Goal: Task Accomplishment & Management: Use online tool/utility

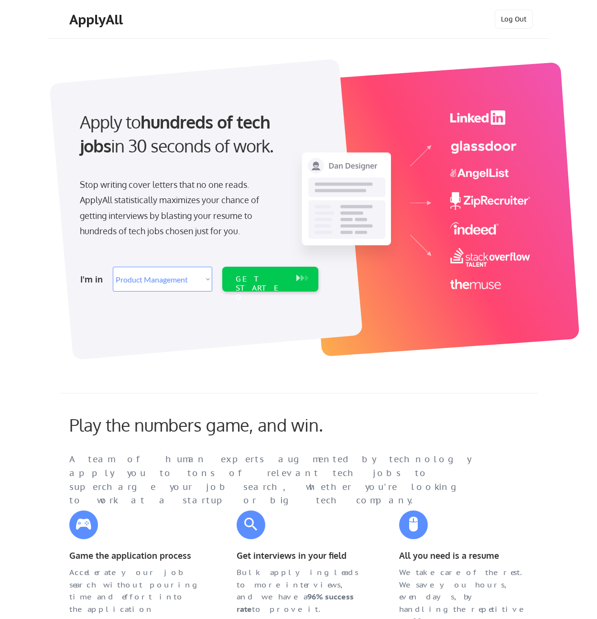
select select ""product""
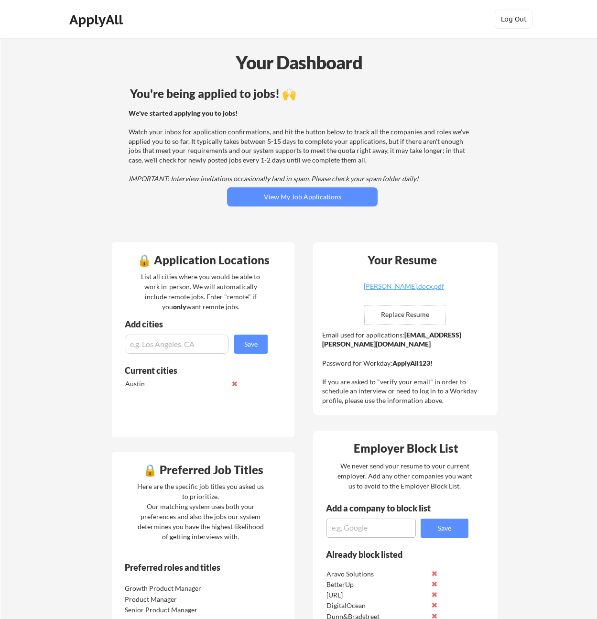
click at [396, 315] on input "file" at bounding box center [405, 315] width 81 height 18
type input "C:\fakepath\Kris Lopez_Resume_.docx.pdf"
click at [410, 286] on div "Kris Lopez_Resume_.docx.pdf" at bounding box center [404, 286] width 114 height 7
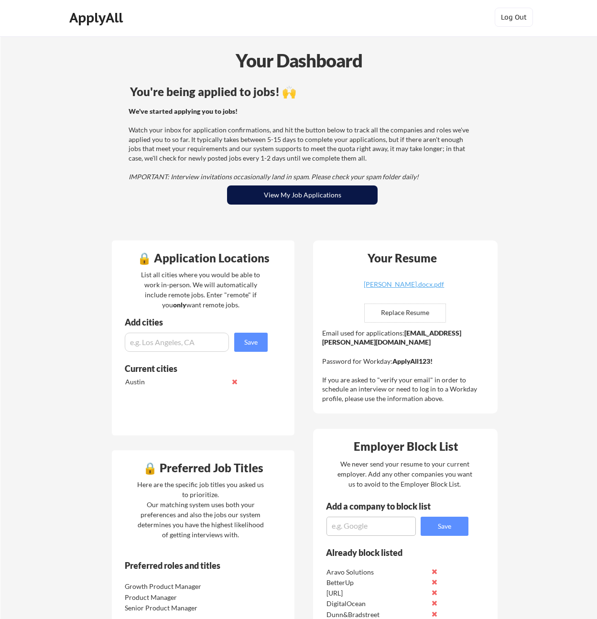
click at [262, 199] on button "View My Job Applications" at bounding box center [302, 195] width 151 height 19
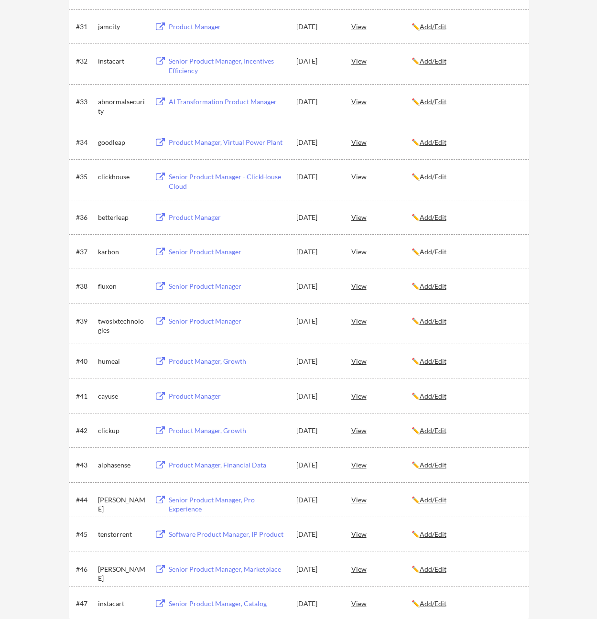
scroll to position [1421, 0]
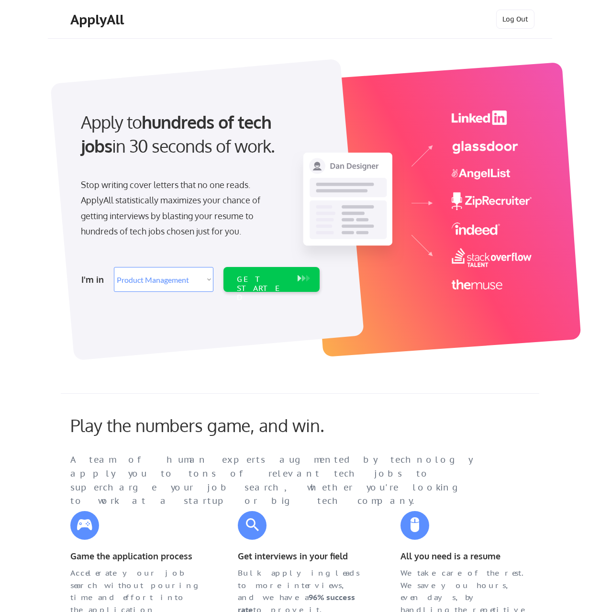
select select ""product""
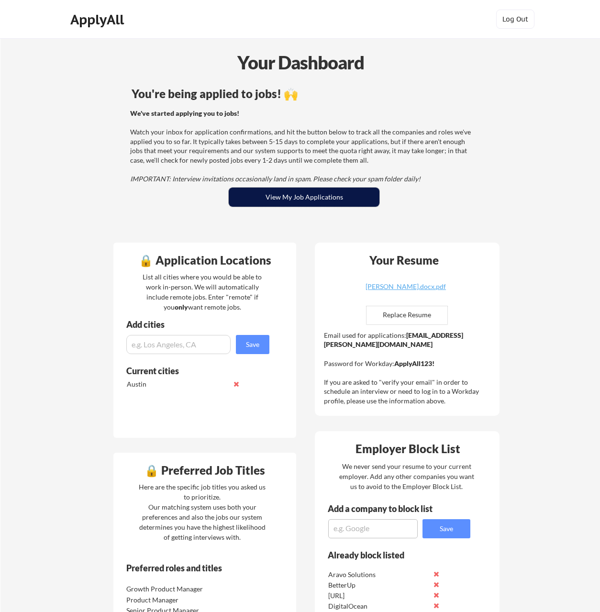
click at [320, 198] on button "View My Job Applications" at bounding box center [304, 196] width 151 height 19
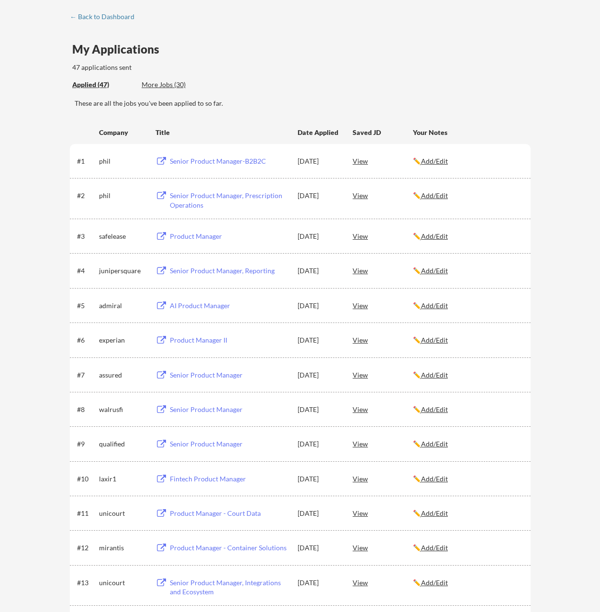
scroll to position [37, 0]
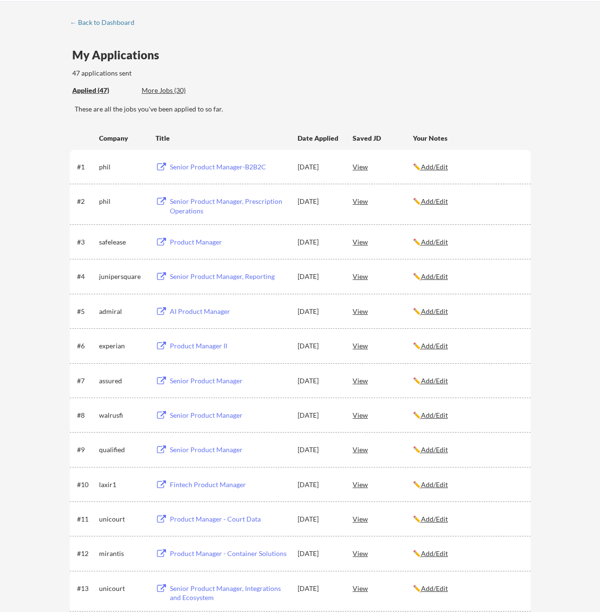
click at [237, 165] on div "Senior Product Manager-B2B2C" at bounding box center [229, 167] width 119 height 10
click at [223, 210] on div "Senior Product Manager, Prescription Operations" at bounding box center [229, 206] width 119 height 19
click at [200, 275] on div "Senior Product Manager, Reporting" at bounding box center [229, 277] width 119 height 10
click at [225, 379] on div "Senior Product Manager" at bounding box center [229, 381] width 119 height 10
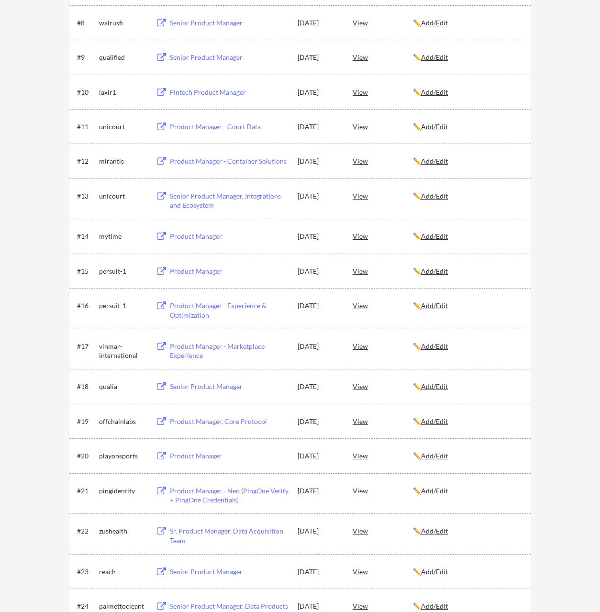
scroll to position [77, 0]
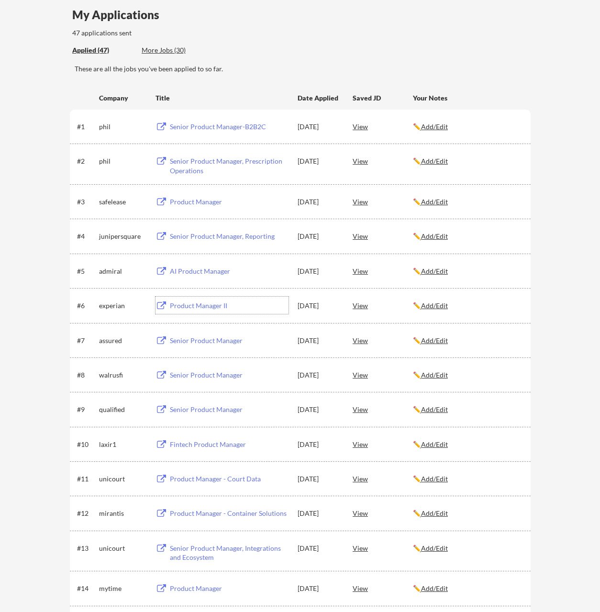
click at [204, 306] on div "Product Manager II" at bounding box center [229, 306] width 119 height 10
click at [217, 373] on div "Senior Product Manager" at bounding box center [229, 375] width 119 height 10
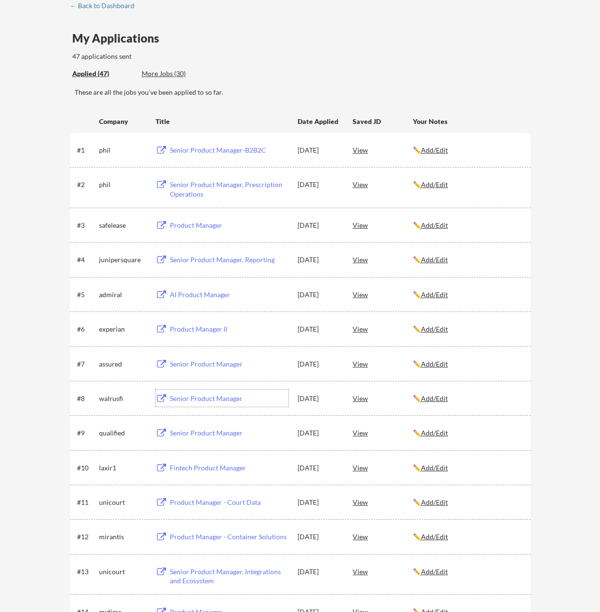
scroll to position [0, 0]
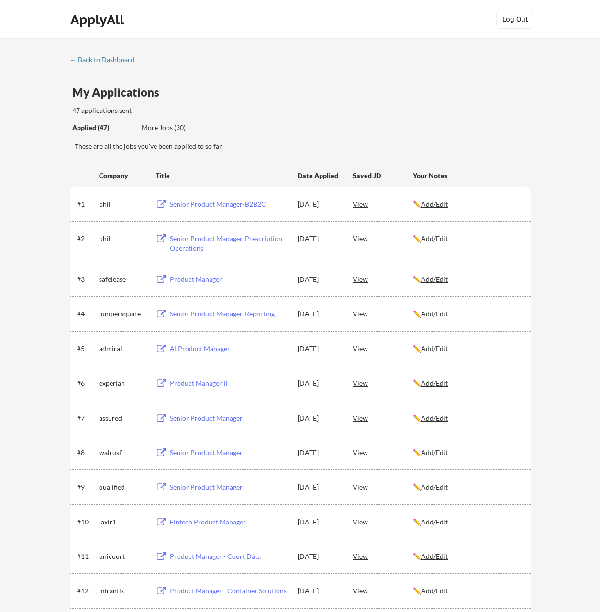
click at [193, 487] on div "Senior Product Manager" at bounding box center [229, 487] width 119 height 10
click at [218, 522] on div "Fintech Product Manager" at bounding box center [229, 522] width 119 height 10
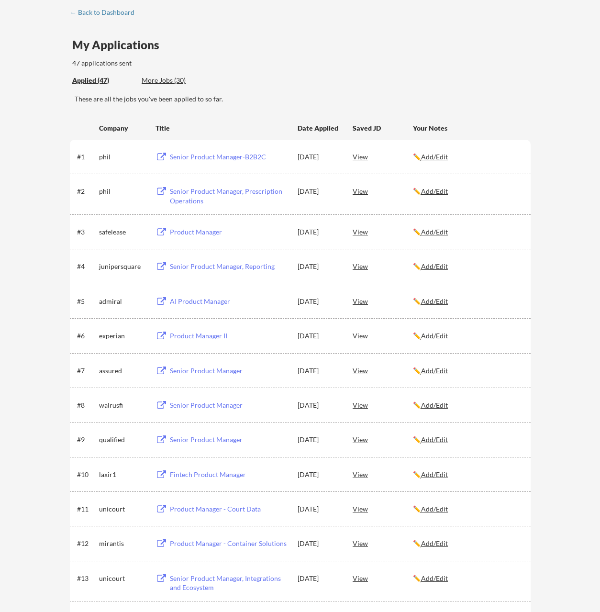
scroll to position [56, 0]
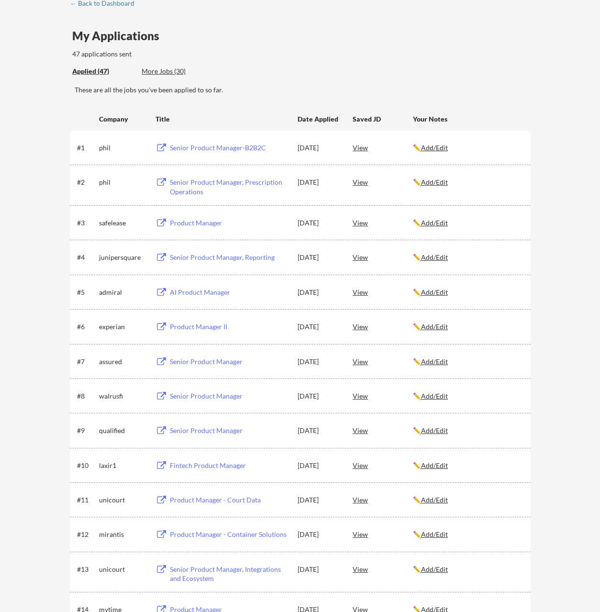
click at [220, 538] on div "Product Manager - Container Solutions" at bounding box center [229, 534] width 119 height 10
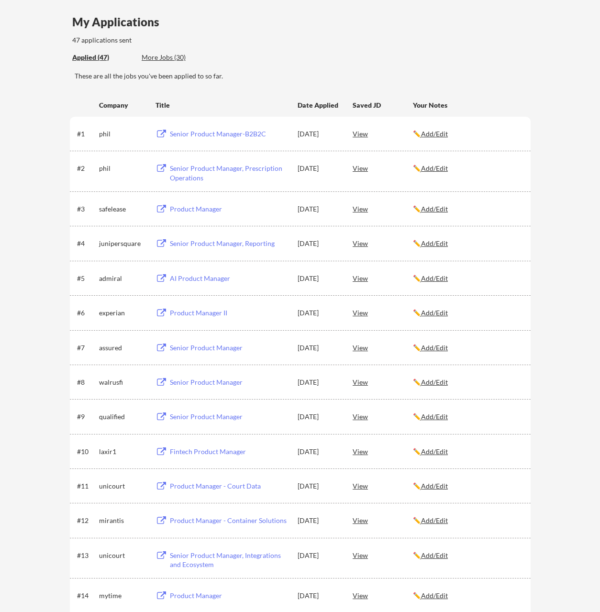
scroll to position [76, 0]
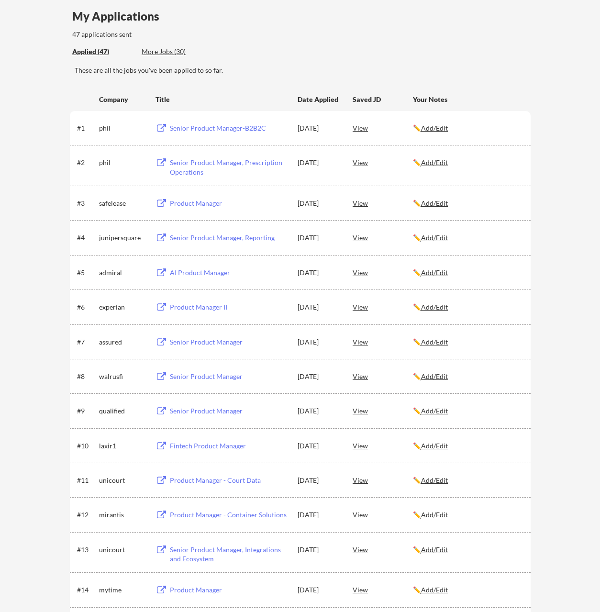
click at [196, 591] on div "Product Manager" at bounding box center [229, 590] width 119 height 10
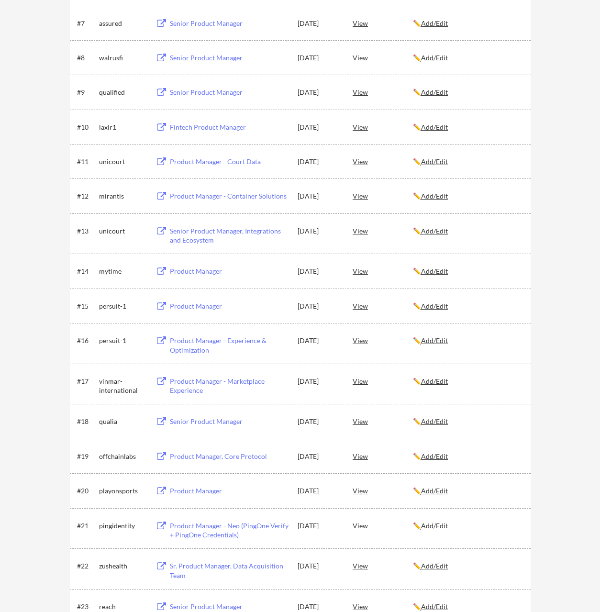
click at [193, 309] on div "Product Manager" at bounding box center [229, 306] width 119 height 10
click at [190, 348] on div "Product Manager - Experience & Optimization" at bounding box center [229, 345] width 119 height 19
click at [212, 344] on div "Product Manager - Experience & Optimization" at bounding box center [229, 345] width 119 height 19
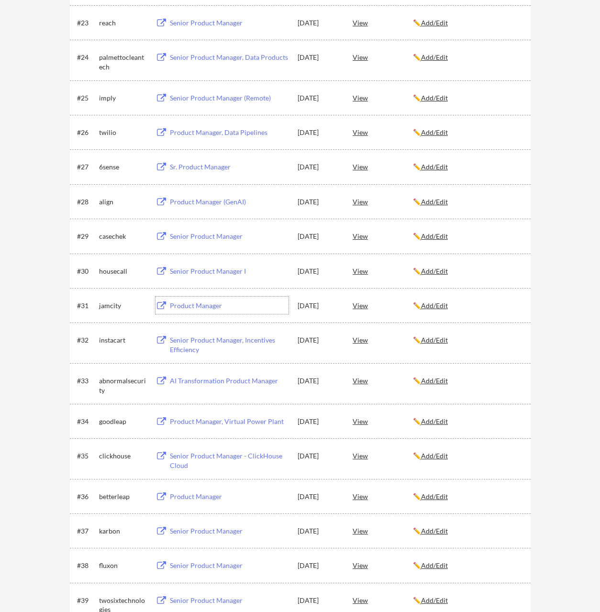
click at [207, 307] on div "Product Manager" at bounding box center [229, 306] width 119 height 10
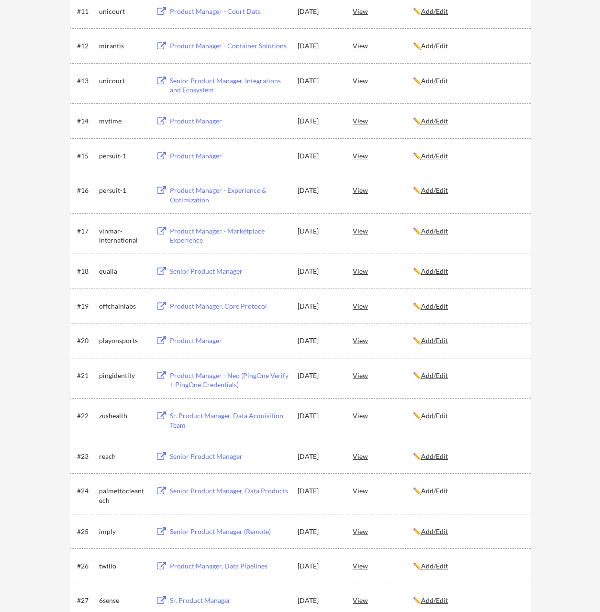
click at [215, 307] on div "Product Manager, Core Protocol" at bounding box center [229, 306] width 119 height 10
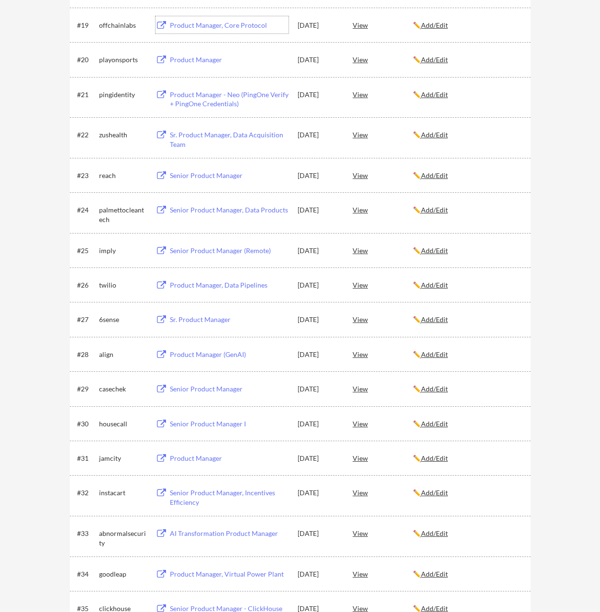
scroll to position [630, 0]
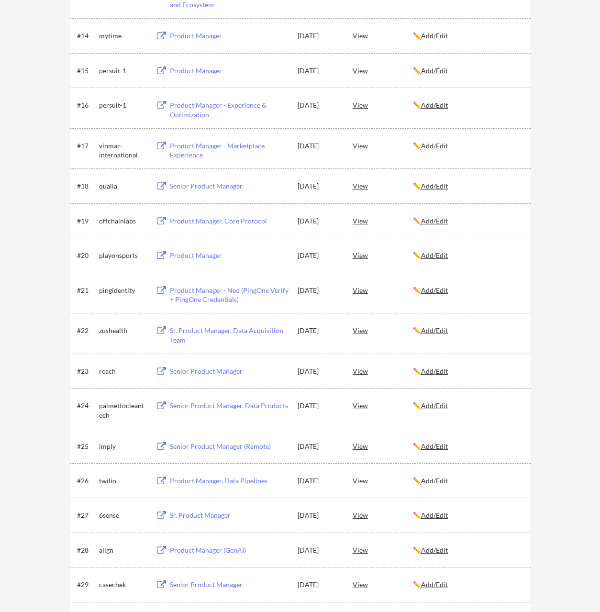
click at [240, 147] on div "Product Manager - Marketplace Experience" at bounding box center [229, 150] width 119 height 19
click at [203, 187] on div "Senior Product Manager" at bounding box center [229, 186] width 119 height 10
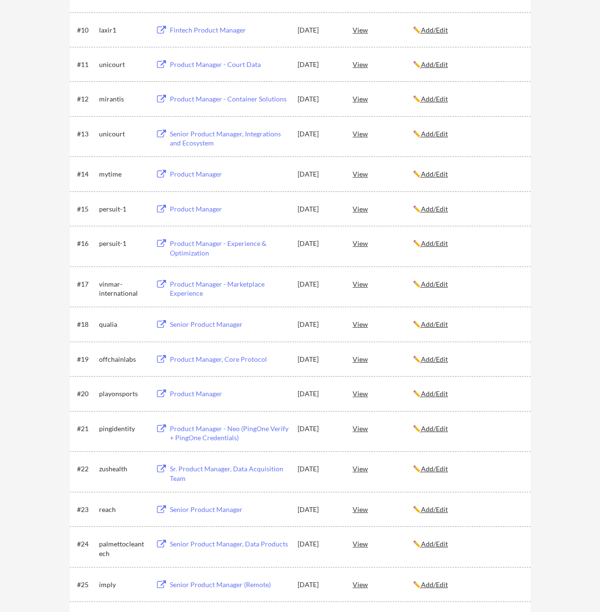
scroll to position [463, 0]
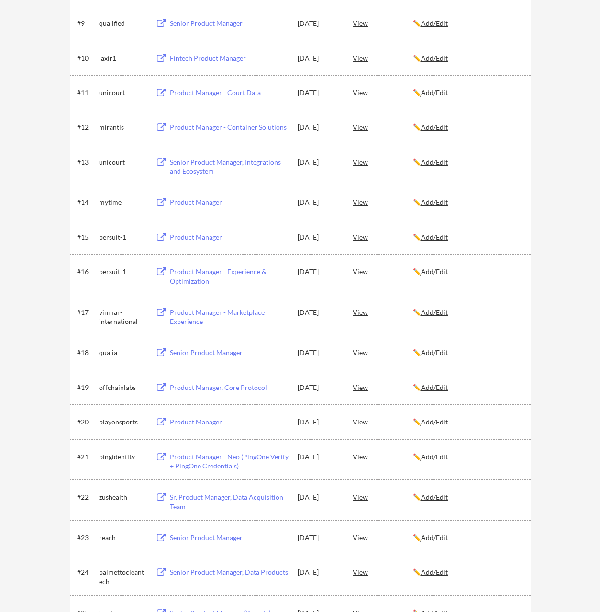
click at [357, 92] on div "View" at bounding box center [382, 92] width 60 height 17
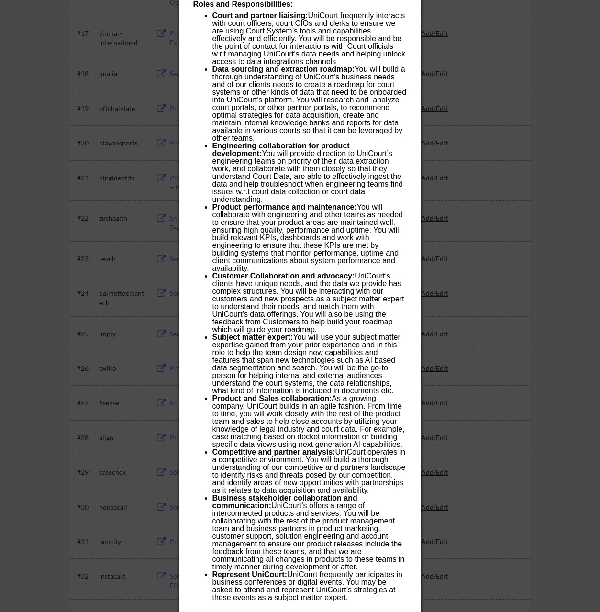
scroll to position [264, 0]
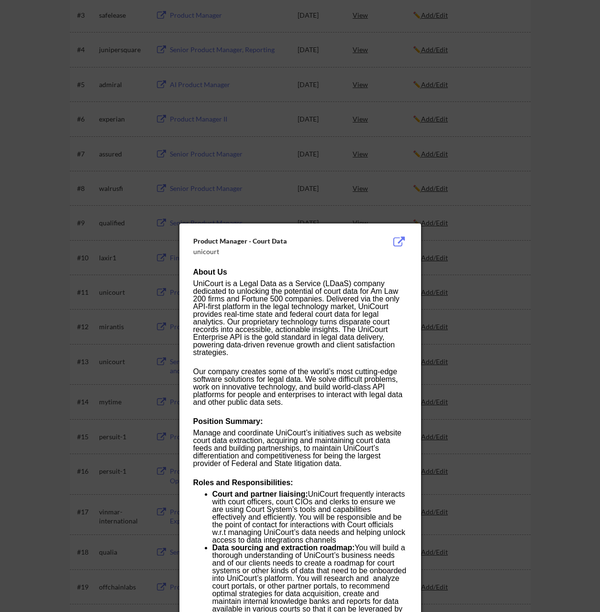
click at [544, 218] on div at bounding box center [300, 306] width 600 height 612
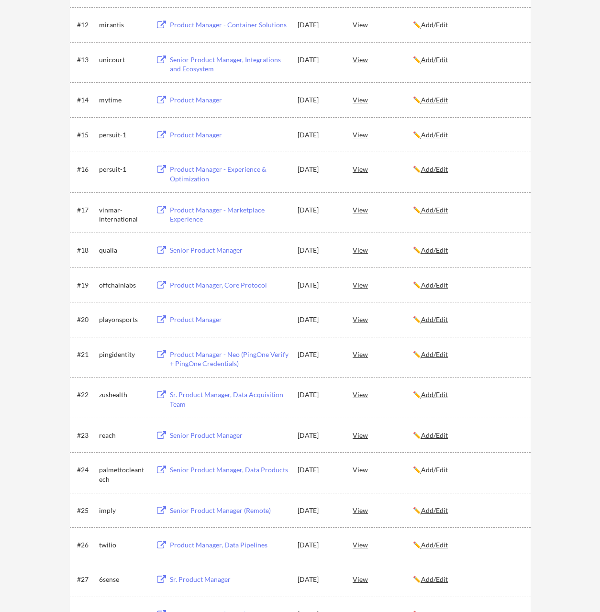
scroll to position [779, 0]
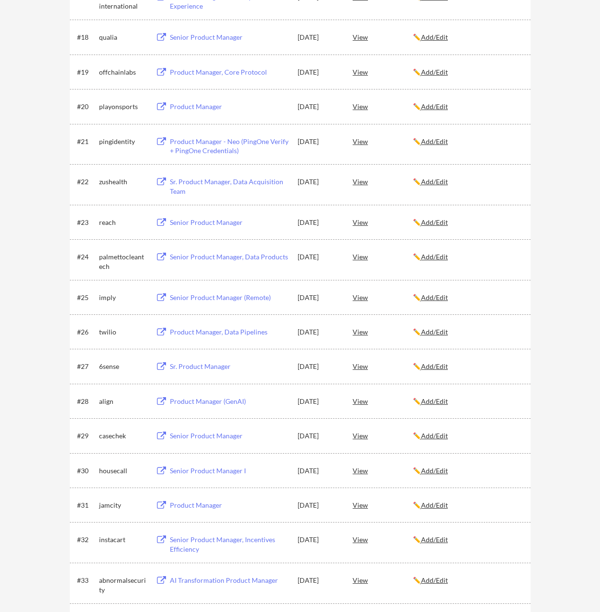
click at [195, 111] on div "Product Manager" at bounding box center [229, 107] width 119 height 10
drag, startPoint x: 217, startPoint y: 147, endPoint x: 222, endPoint y: 138, distance: 11.2
click at [217, 147] on div "Product Manager - Neo (PingOne Verify + PingOne Credentials)" at bounding box center [229, 146] width 119 height 19
click at [209, 185] on div "Sr. Product Manager, Data Acquisition Team" at bounding box center [229, 186] width 119 height 19
click at [199, 223] on div "Senior Product Manager" at bounding box center [229, 223] width 119 height 10
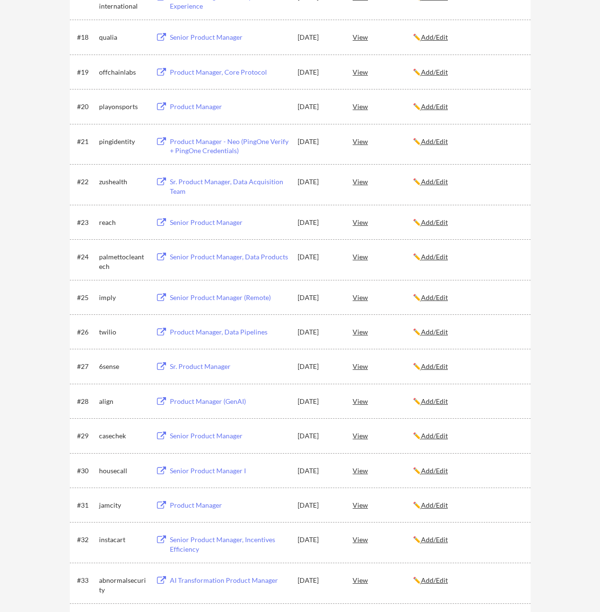
click at [246, 255] on div "Senior Product Manager, Data Products" at bounding box center [229, 257] width 119 height 10
drag, startPoint x: 208, startPoint y: 297, endPoint x: 231, endPoint y: 271, distance: 35.5
click at [208, 297] on div "Senior Product Manager (Remote)" at bounding box center [229, 298] width 119 height 10
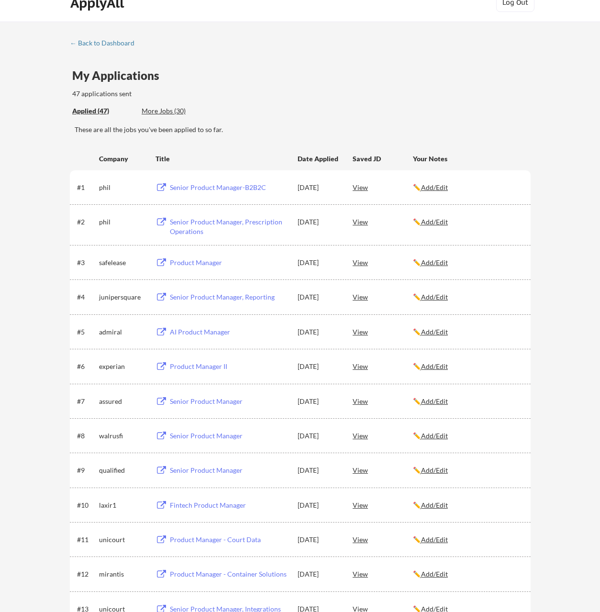
scroll to position [805, 0]
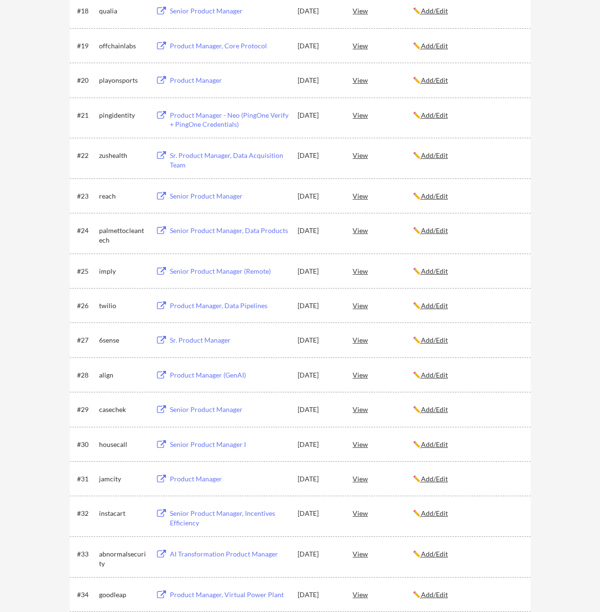
click at [225, 307] on div "Product Manager, Data Pipelines" at bounding box center [229, 306] width 119 height 10
click at [201, 340] on div "Sr. Product Manager" at bounding box center [229, 340] width 119 height 10
click at [187, 377] on div "Product Manager (GenAI)" at bounding box center [229, 375] width 119 height 10
click at [201, 410] on div "Senior Product Manager" at bounding box center [229, 410] width 119 height 10
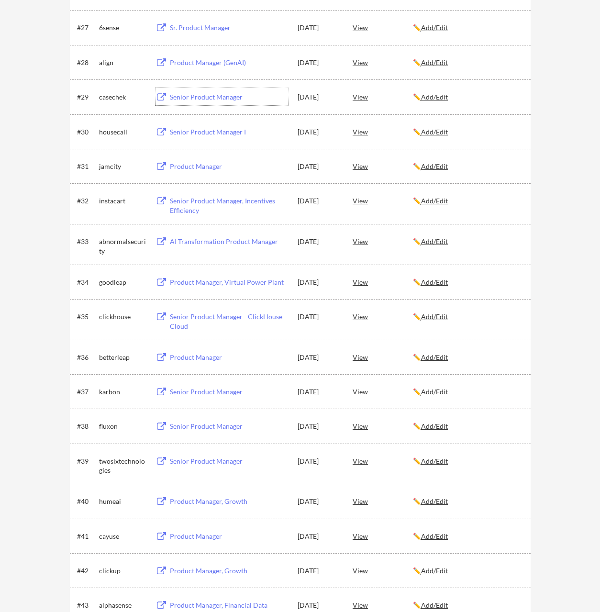
click at [206, 135] on div "Senior Product Manager I" at bounding box center [229, 132] width 119 height 10
click at [203, 318] on div "Senior Product Manager - ClickHouse Cloud" at bounding box center [229, 321] width 119 height 19
click at [192, 388] on div "Senior Product Manager" at bounding box center [229, 392] width 119 height 10
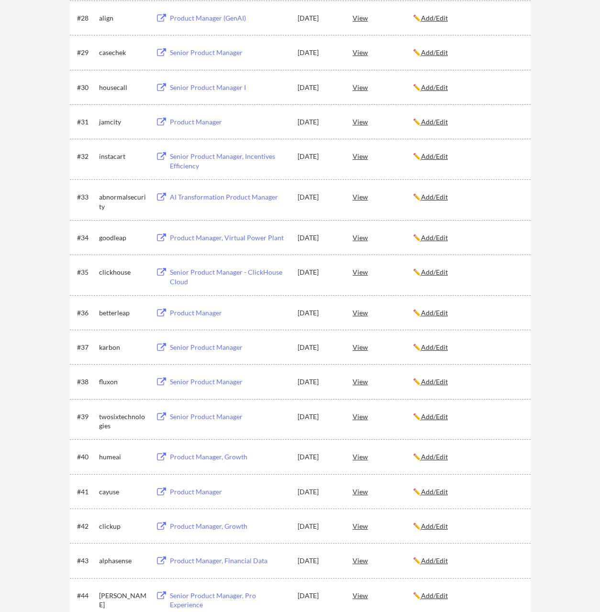
scroll to position [1156, 0]
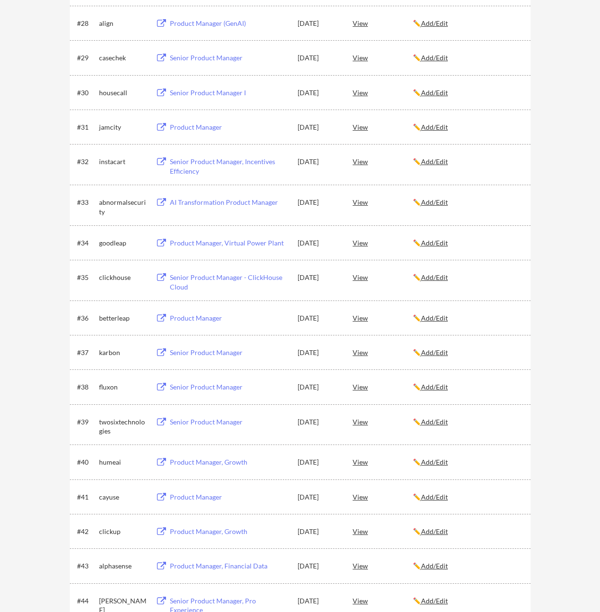
click at [198, 204] on div "AI Transformation Product Manager" at bounding box center [229, 203] width 119 height 10
click at [228, 243] on div "Product Manager, Virtual Power Plant" at bounding box center [229, 243] width 119 height 10
click at [189, 323] on div "Product Manager" at bounding box center [227, 317] width 121 height 17
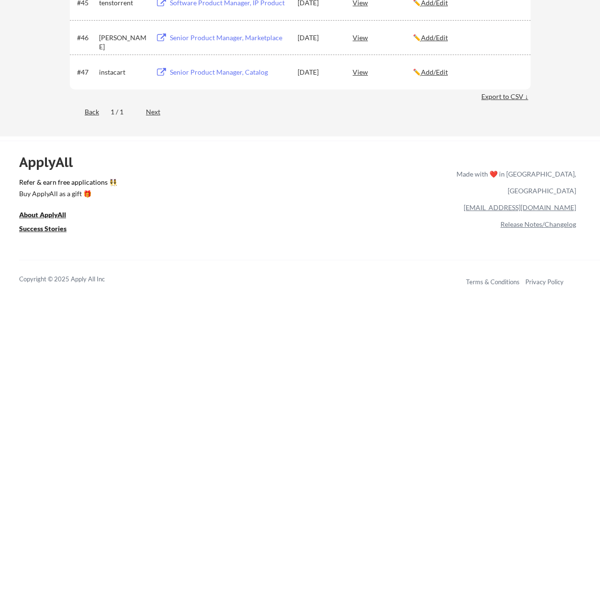
scroll to position [1720, 0]
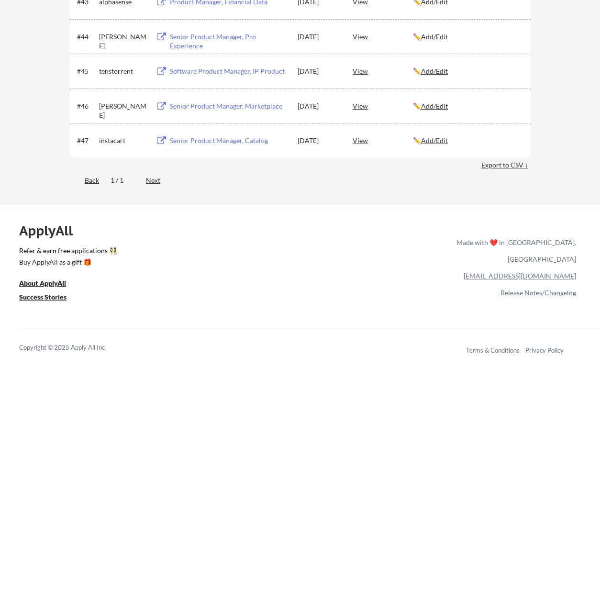
click at [522, 165] on div "Export to CSV ↓" at bounding box center [505, 165] width 49 height 10
